Goal: Task Accomplishment & Management: Complete application form

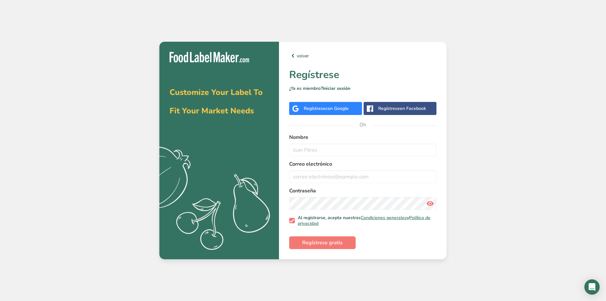
click at [321, 109] on font "Regístrese" at bounding box center [315, 108] width 22 height 6
